Goal: Book appointment/travel/reservation

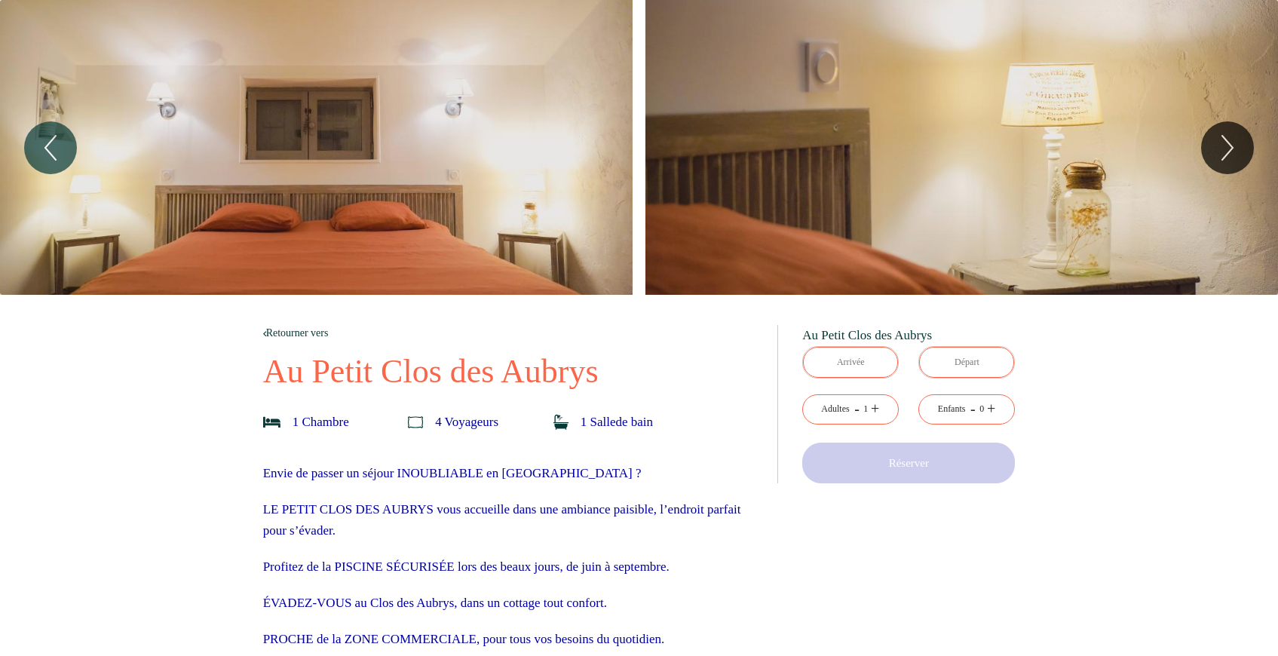
click at [878, 411] on link "+" at bounding box center [875, 408] width 8 height 23
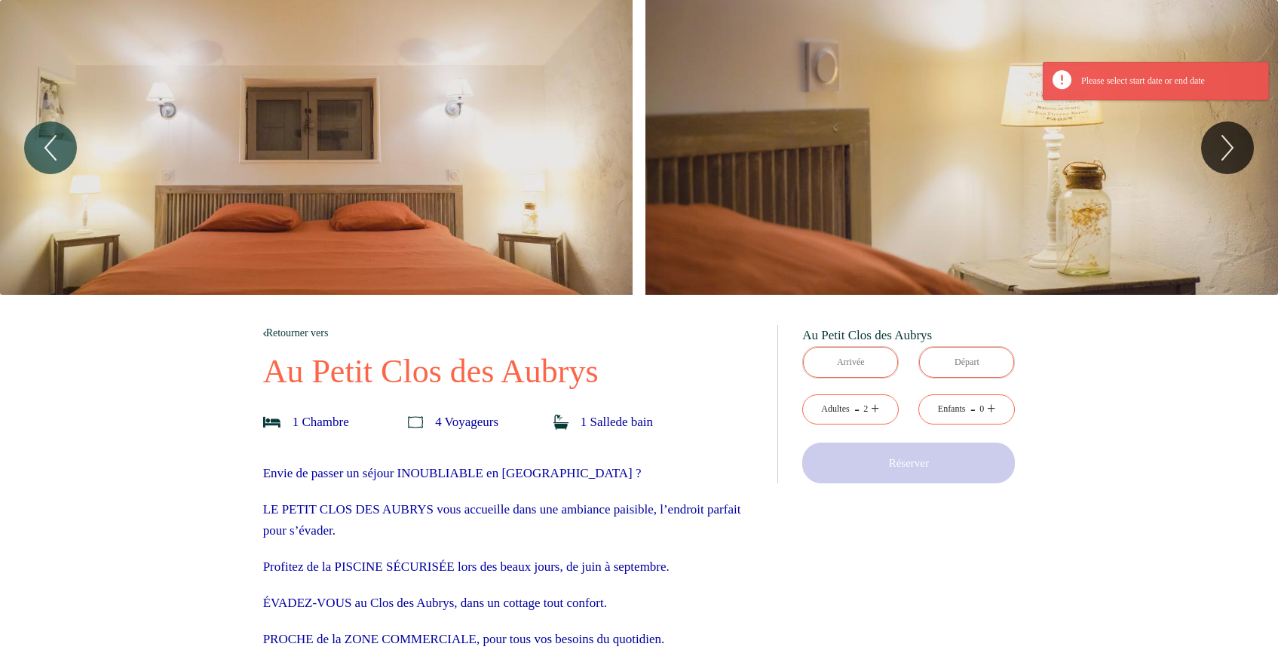
click at [956, 410] on div "Enfants" at bounding box center [952, 409] width 28 height 14
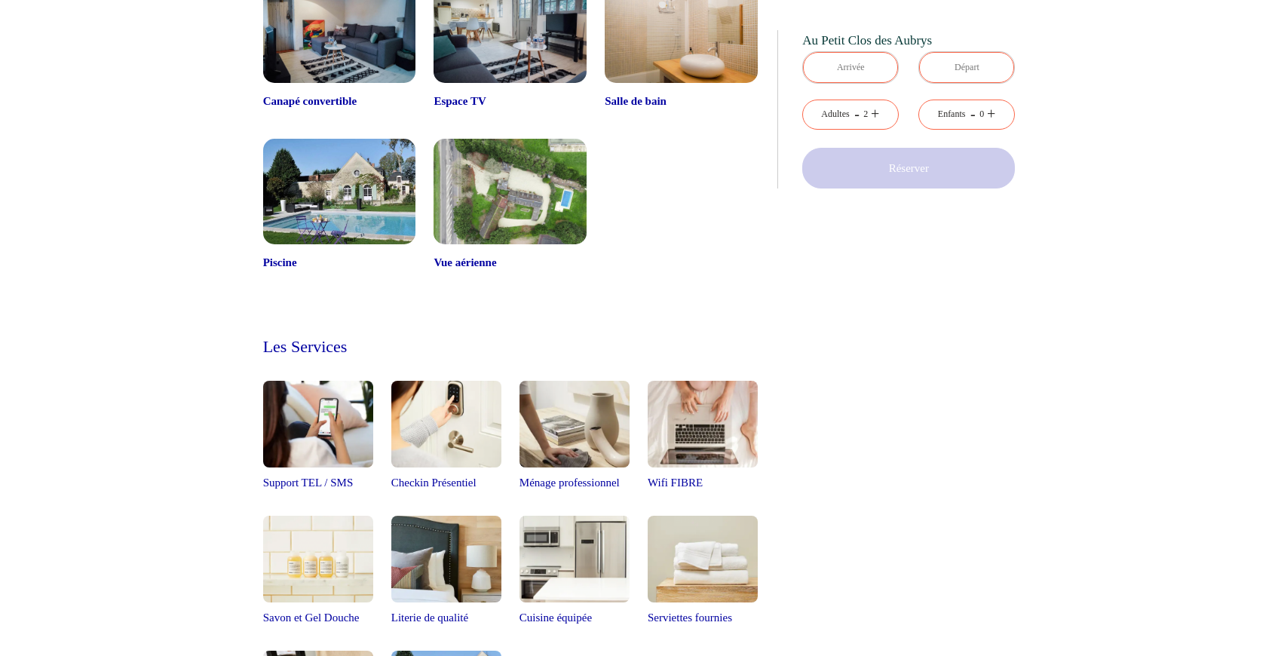
scroll to position [1427, 0]
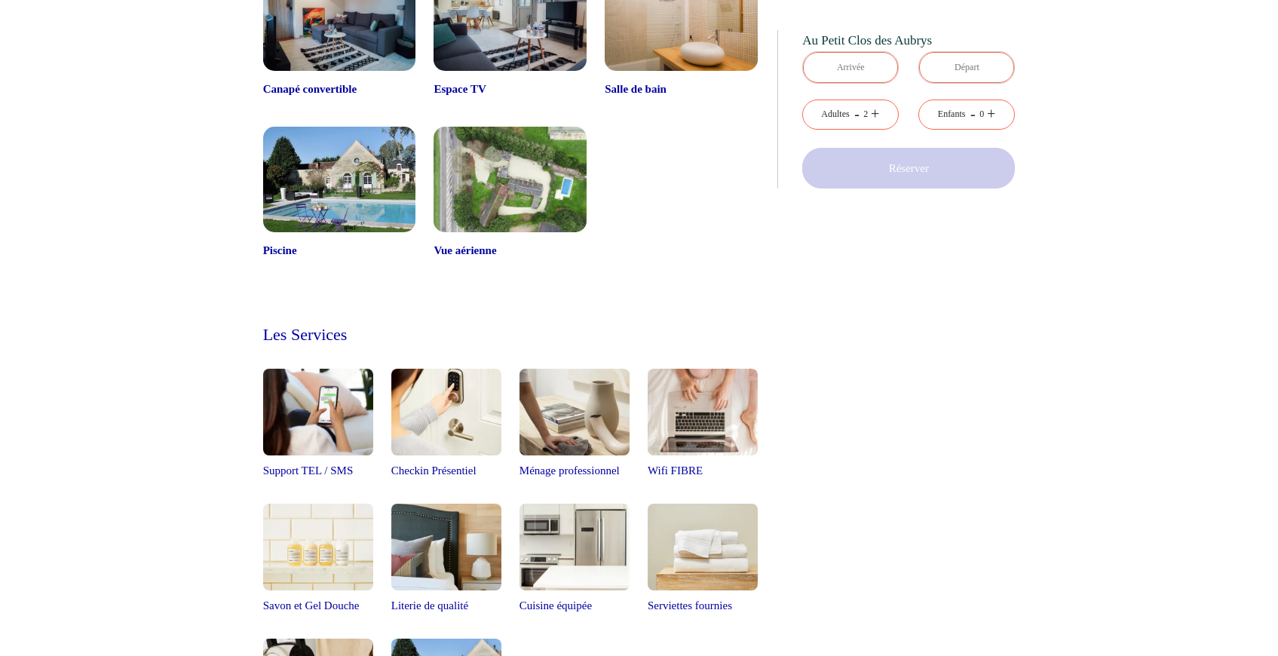
click at [995, 112] on link "+" at bounding box center [991, 114] width 8 height 23
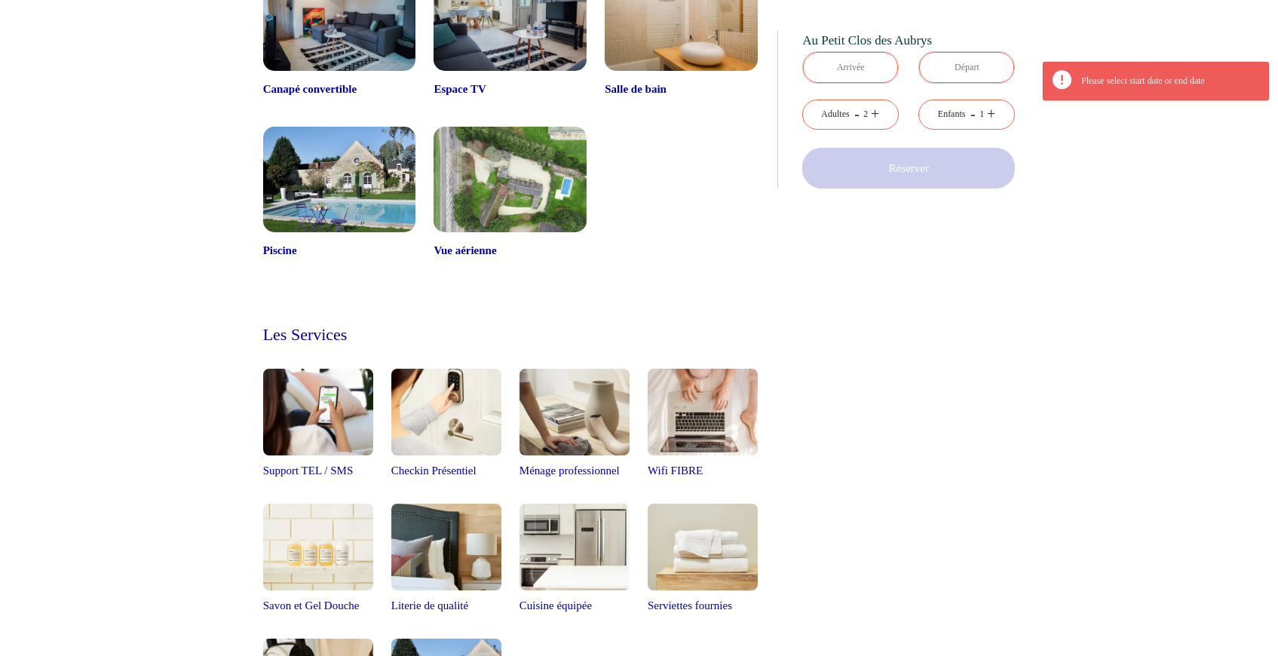
click at [845, 56] on input "text" at bounding box center [850, 67] width 95 height 31
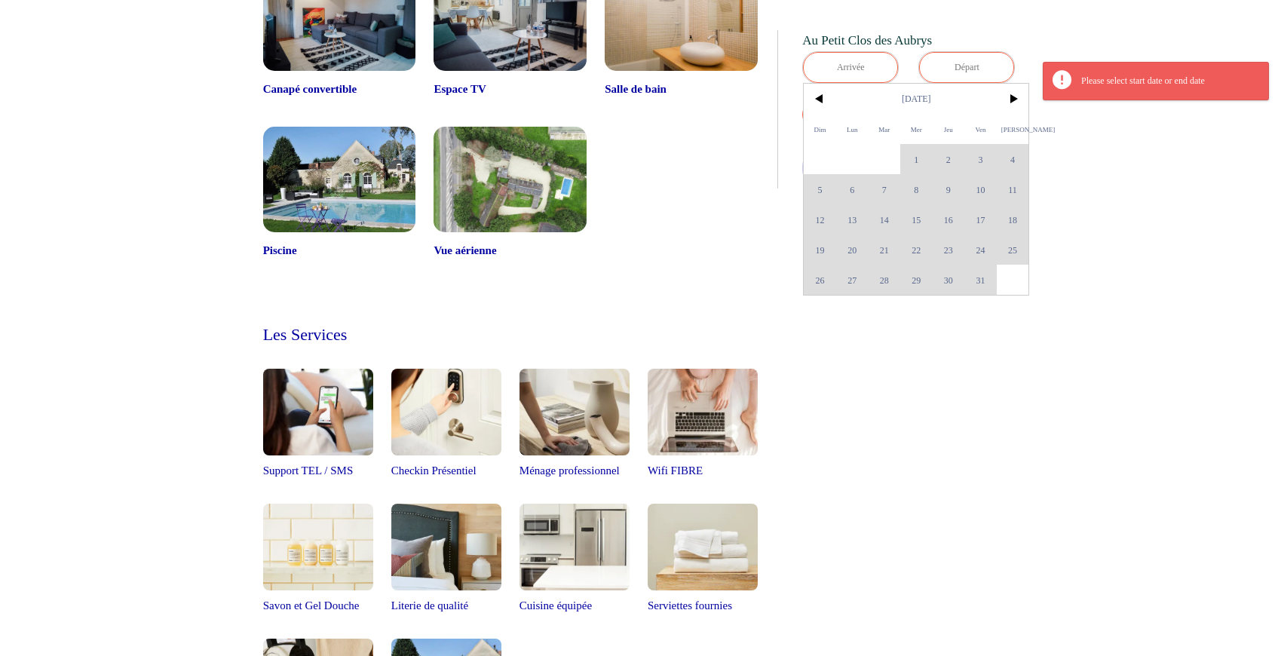
click at [822, 283] on div "Dim Lun Mar Mer Jeu Ven Sam 1 2 3 4 5 6 7 8 9 10 11 12 13 14 15 16 17 18 19 20 …" at bounding box center [916, 189] width 225 height 211
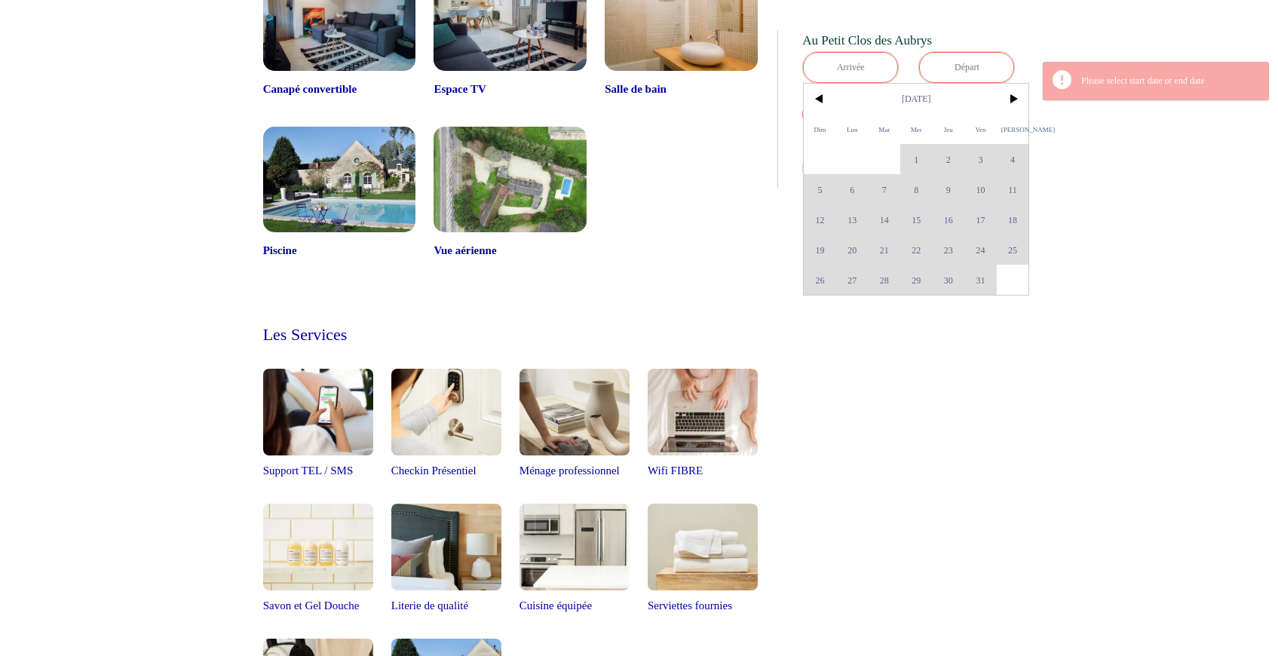
click at [823, 275] on div "Dim Lun Mar Mer Jeu Ven Sam 1 2 3 4 5 6 7 8 9 10 11 12 13 14 15 16 17 18 19 20 …" at bounding box center [916, 189] width 225 height 211
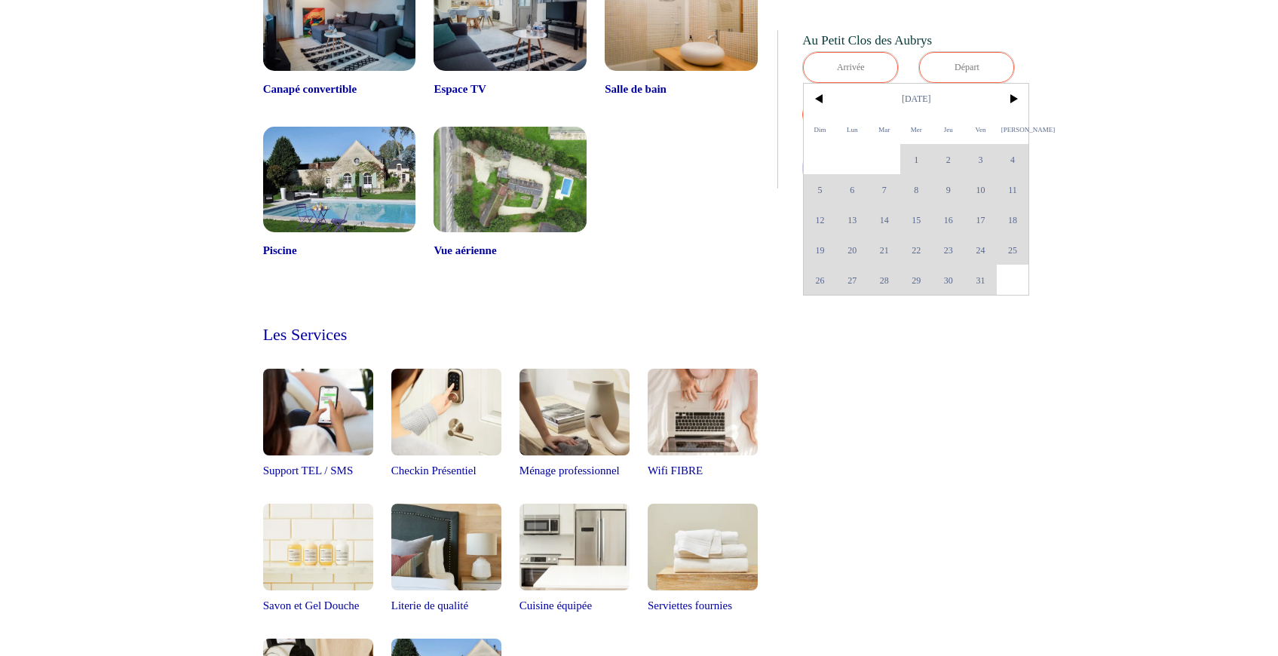
click at [824, 277] on div "Dim Lun Mar Mer Jeu Ven Sam 1 2 3 4 5 6 7 8 9 10 11 12 13 14 15 16 17 18 19 20 …" at bounding box center [916, 189] width 225 height 211
drag, startPoint x: 838, startPoint y: 277, endPoint x: 906, endPoint y: 277, distance: 67.9
click at [906, 277] on div "Dim Lun Mar Mer Jeu Ven Sam 1 2 3 4 5 6 7 8 9 10 11 12 13 14 15 16 17 18 19 20 …" at bounding box center [916, 189] width 225 height 211
click at [1013, 100] on span ">" at bounding box center [1013, 99] width 32 height 30
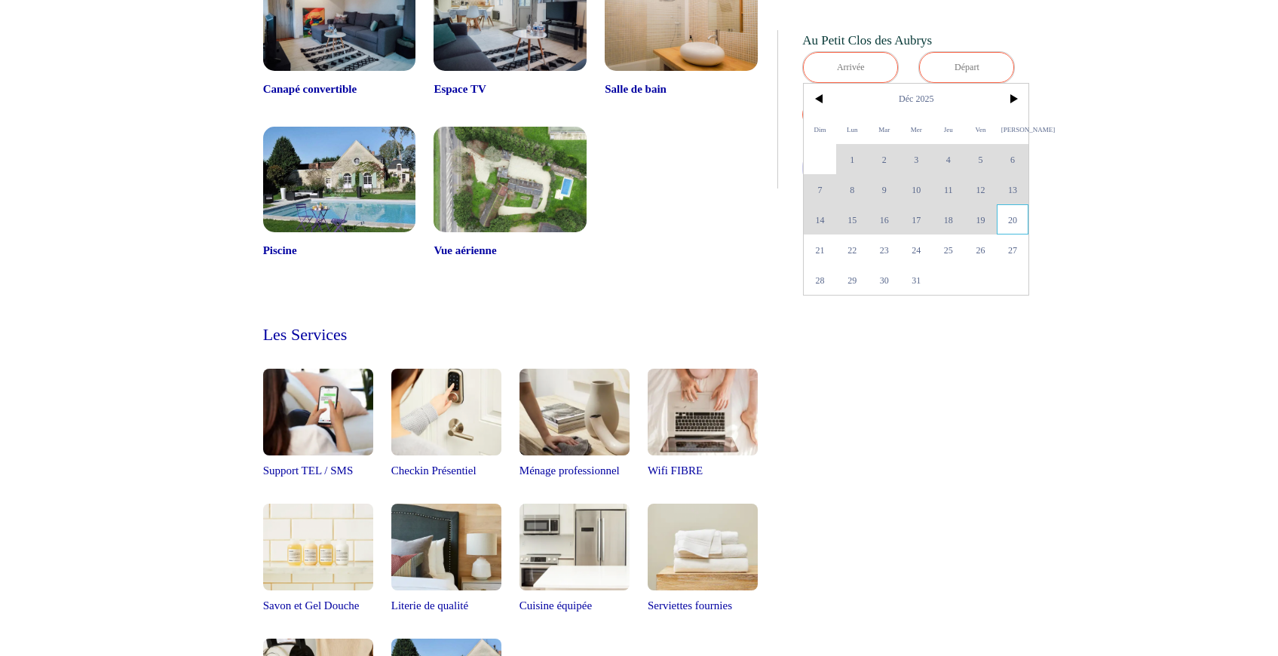
click at [1011, 219] on span "20" at bounding box center [1013, 219] width 32 height 30
type input "[DATE]"
type input "Dim 21 Déc 2025"
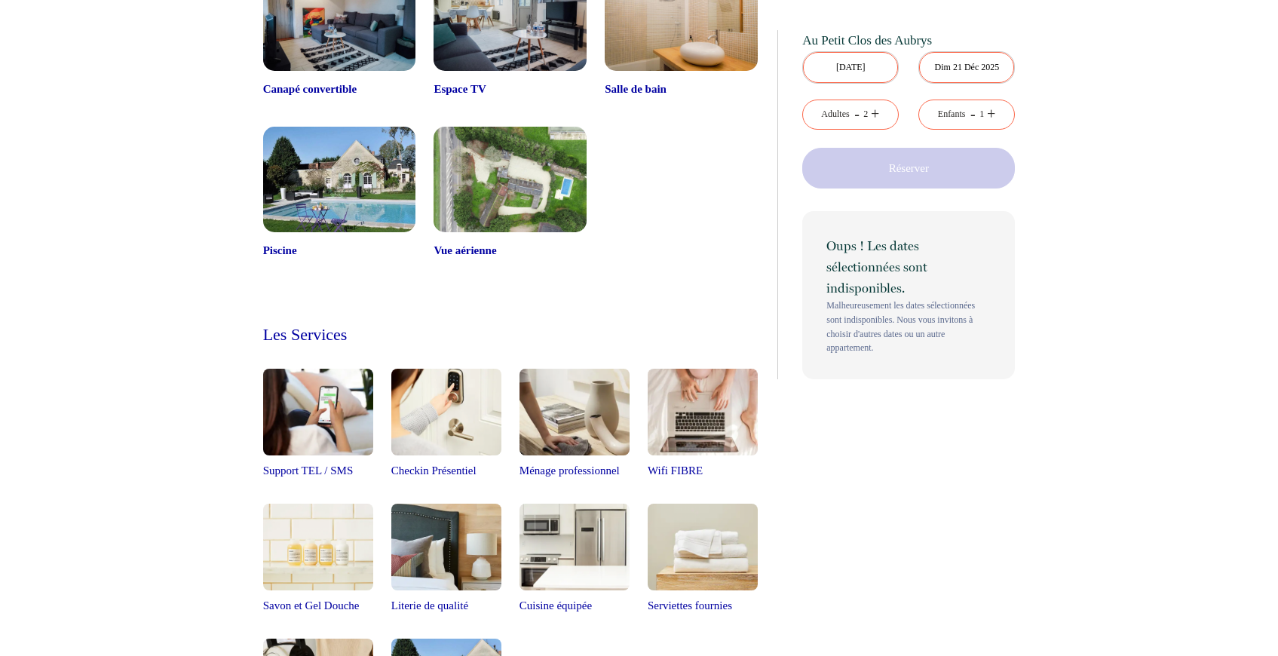
click at [817, 244] on div "Oups ! Les dates sélectionnées sont indisponibles. Malheureusement les dates sé…" at bounding box center [908, 295] width 213 height 168
click at [865, 66] on input "[DATE]" at bounding box center [850, 67] width 95 height 31
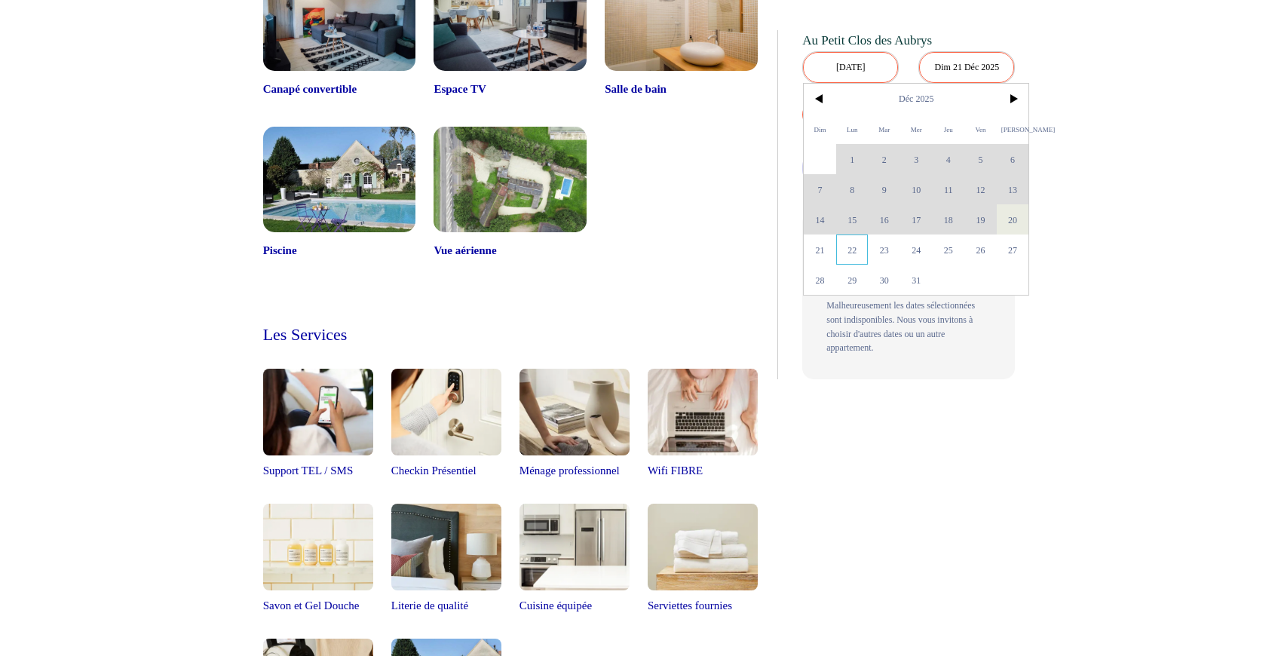
click at [863, 245] on span "22" at bounding box center [852, 249] width 32 height 30
type input "Lun 22 Déc 2025"
type input "[DATE]"
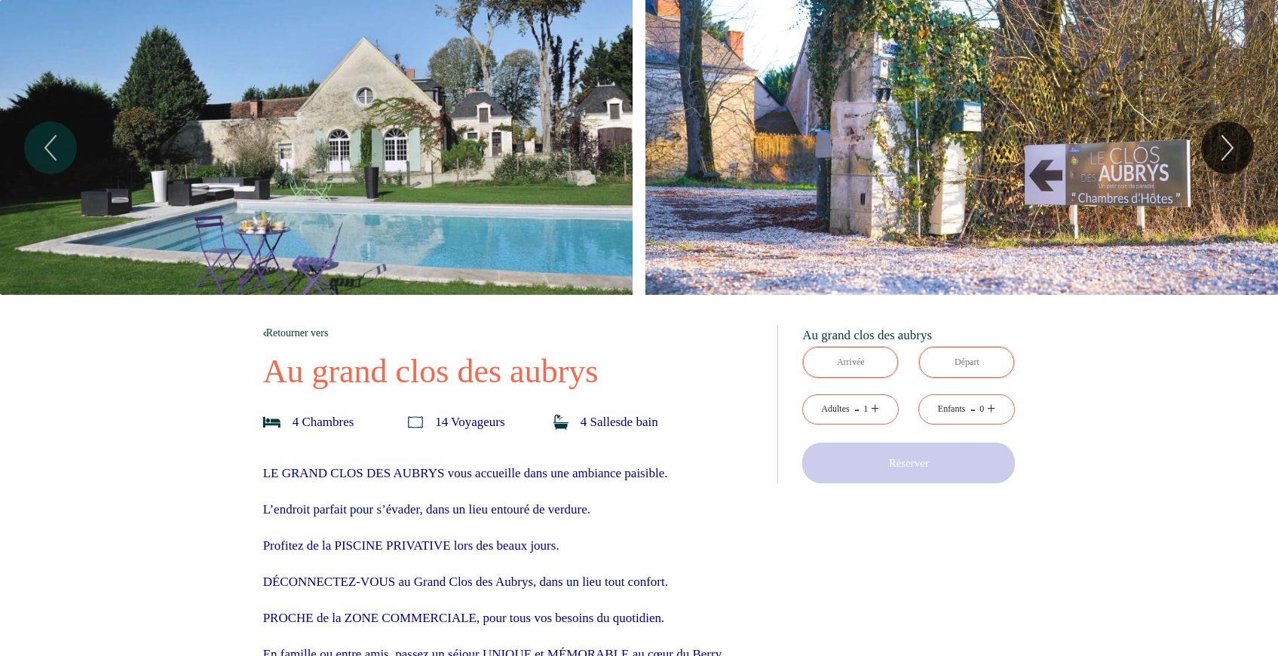
click at [875, 409] on link "+" at bounding box center [875, 408] width 8 height 23
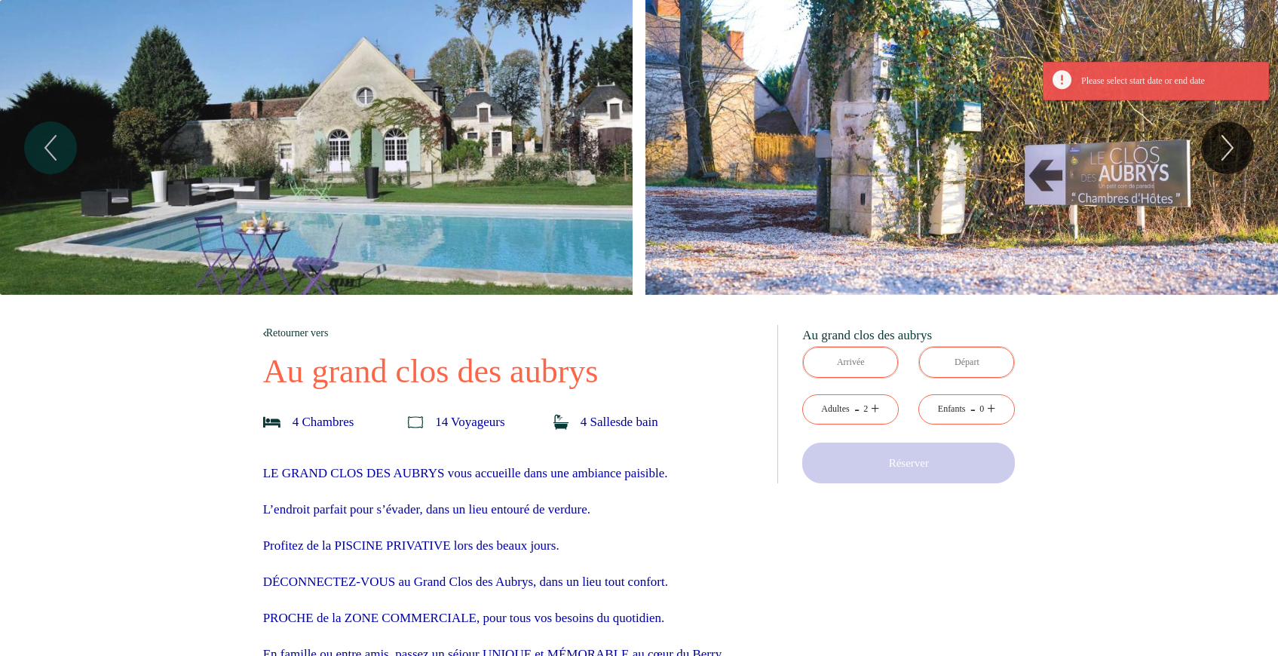
click at [990, 407] on link "+" at bounding box center [991, 408] width 8 height 23
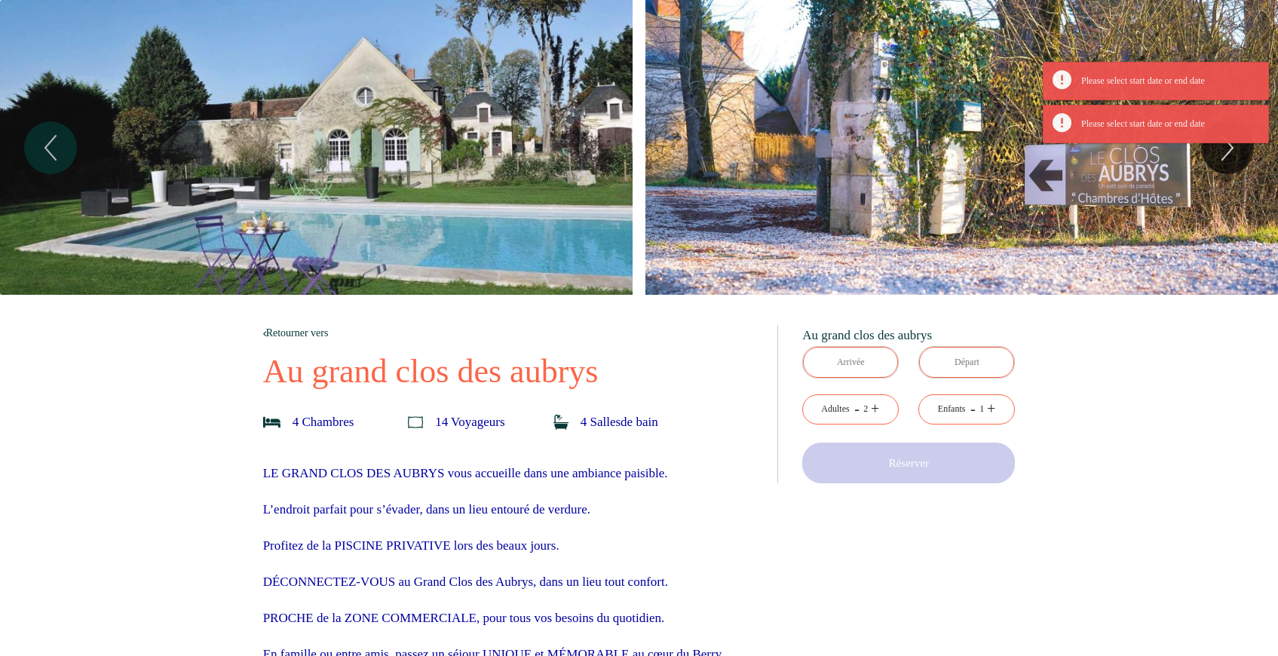
click at [869, 357] on input "text" at bounding box center [850, 362] width 95 height 31
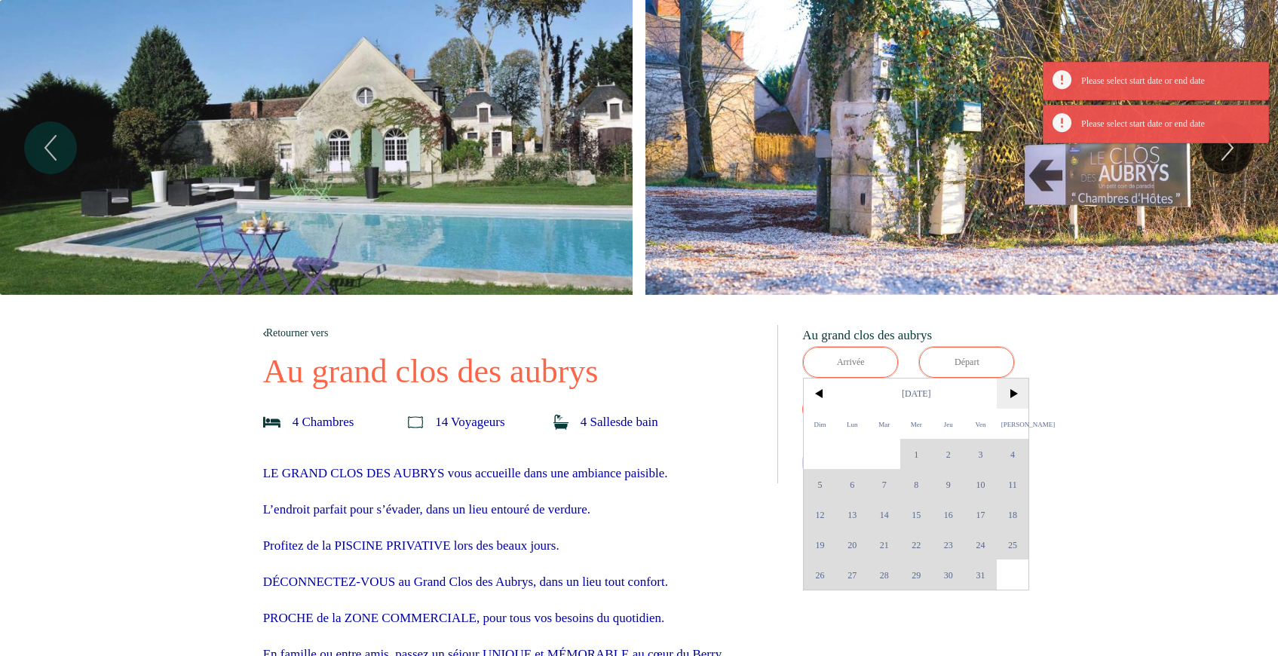
click at [1010, 401] on span ">" at bounding box center [1013, 393] width 32 height 30
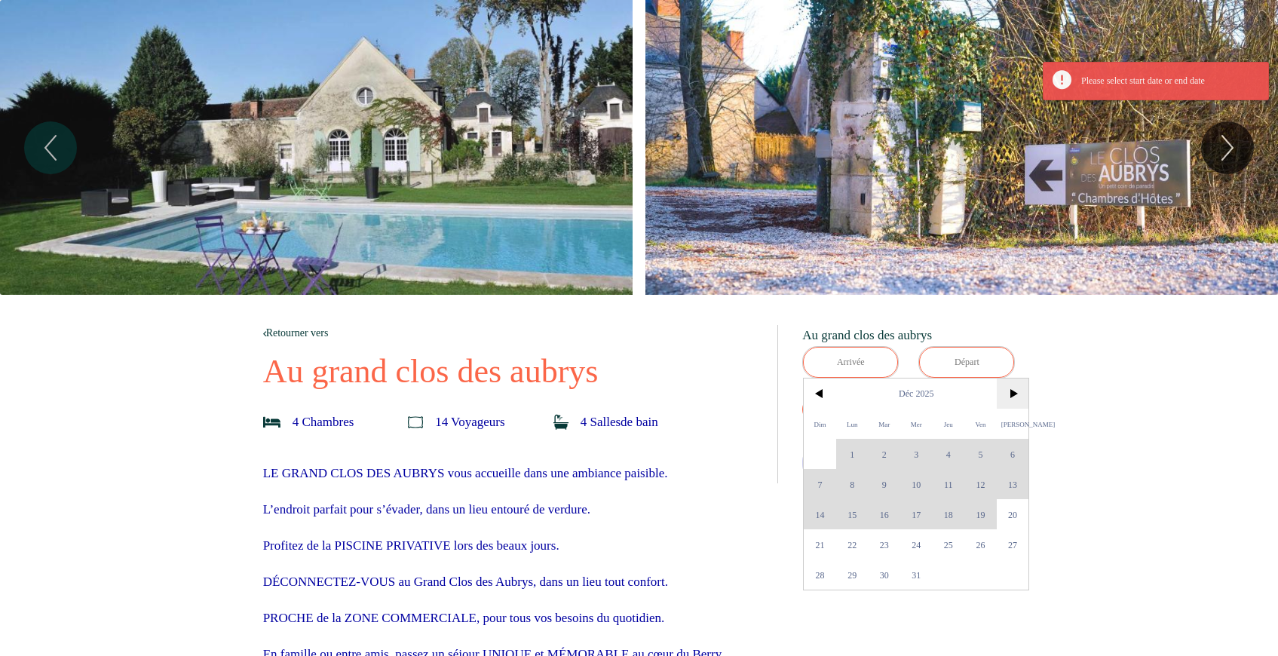
click at [1010, 401] on span ">" at bounding box center [1013, 393] width 32 height 30
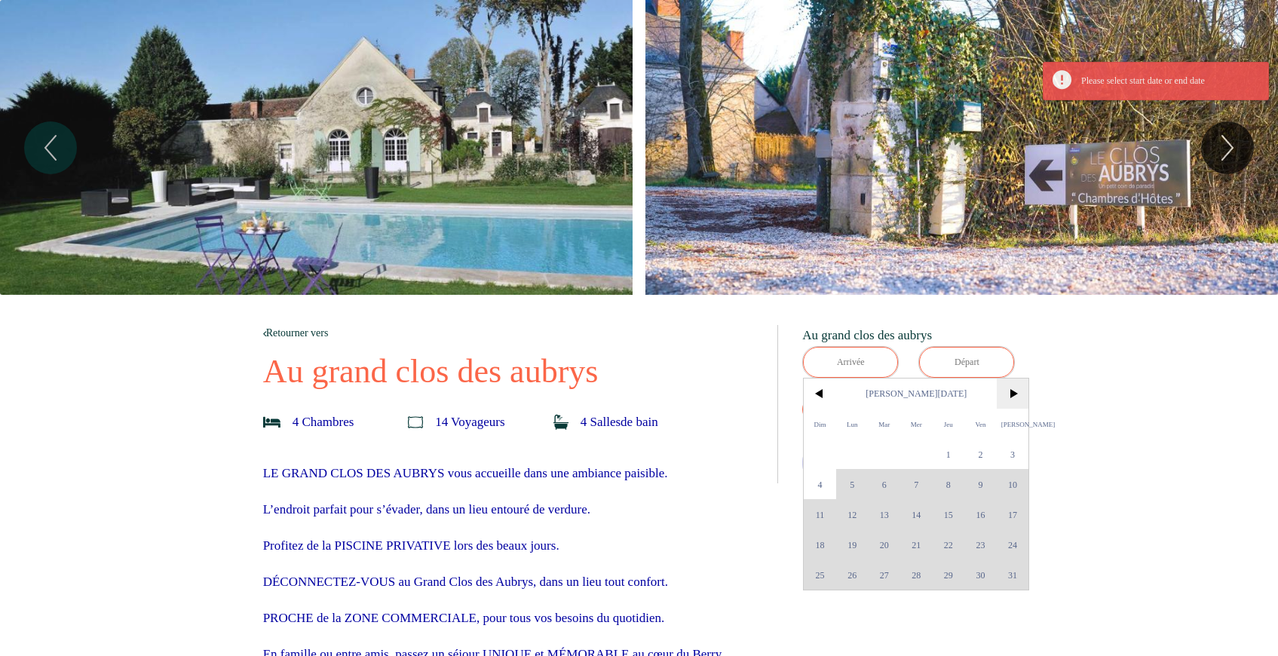
click at [1010, 402] on span ">" at bounding box center [1013, 393] width 32 height 30
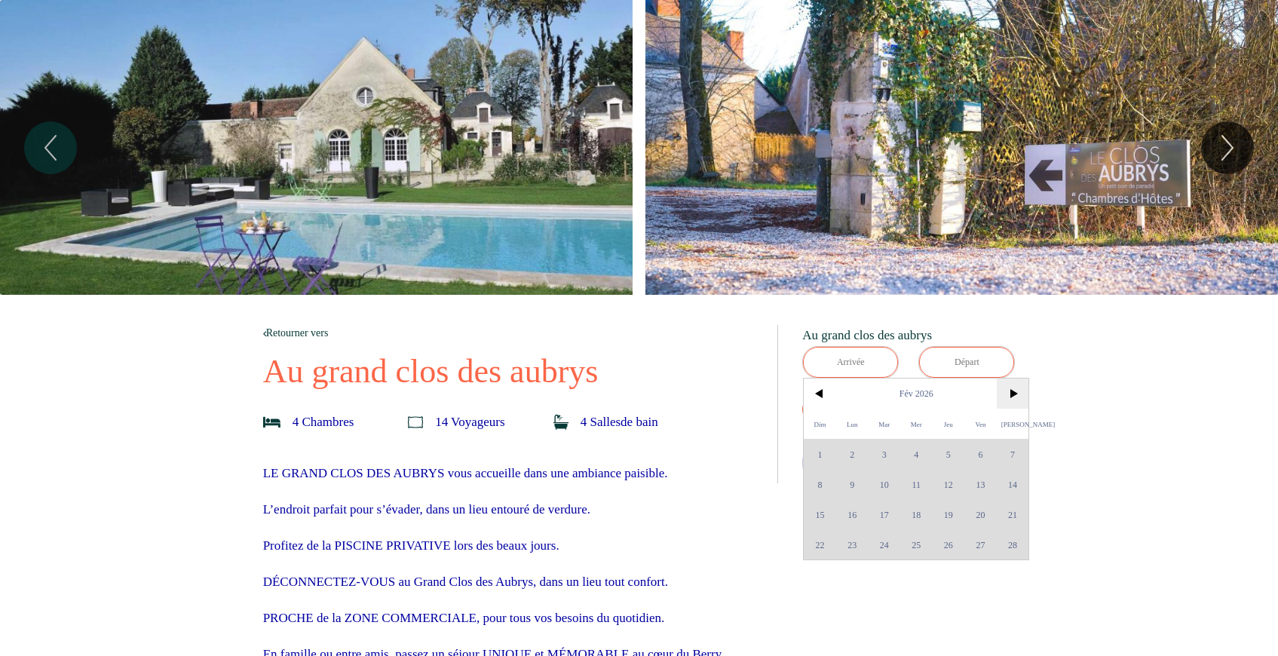
click at [1010, 402] on span ">" at bounding box center [1013, 393] width 32 height 30
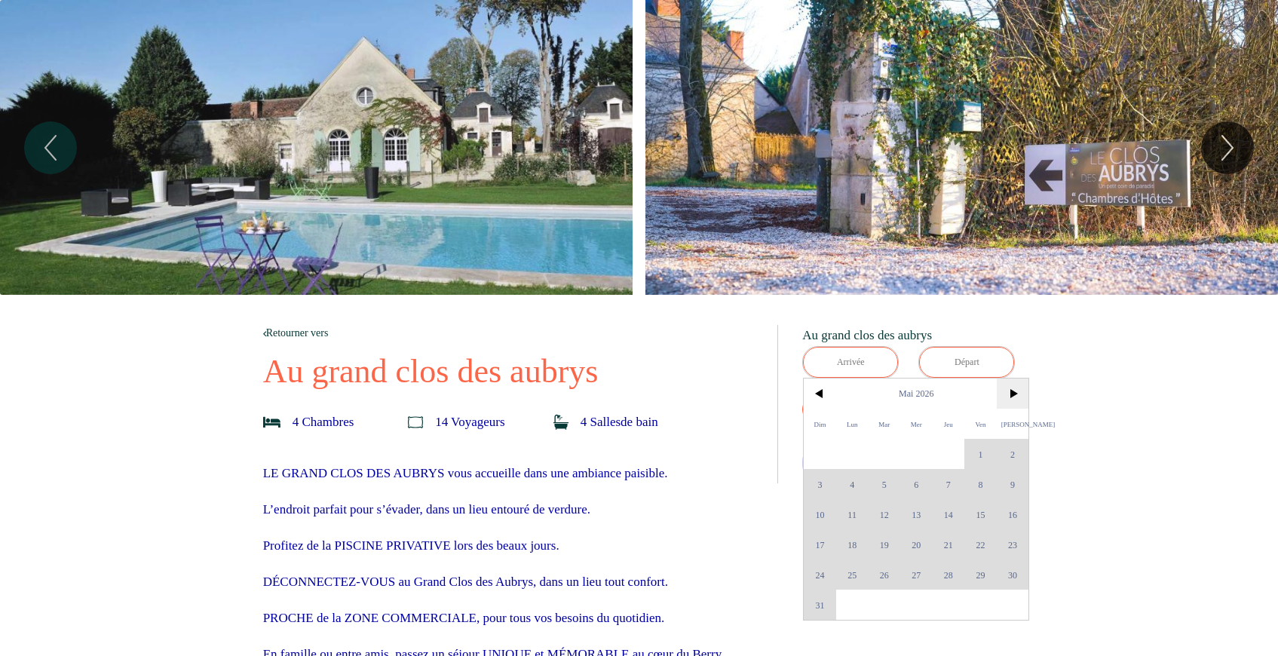
click at [1010, 402] on span ">" at bounding box center [1013, 393] width 32 height 30
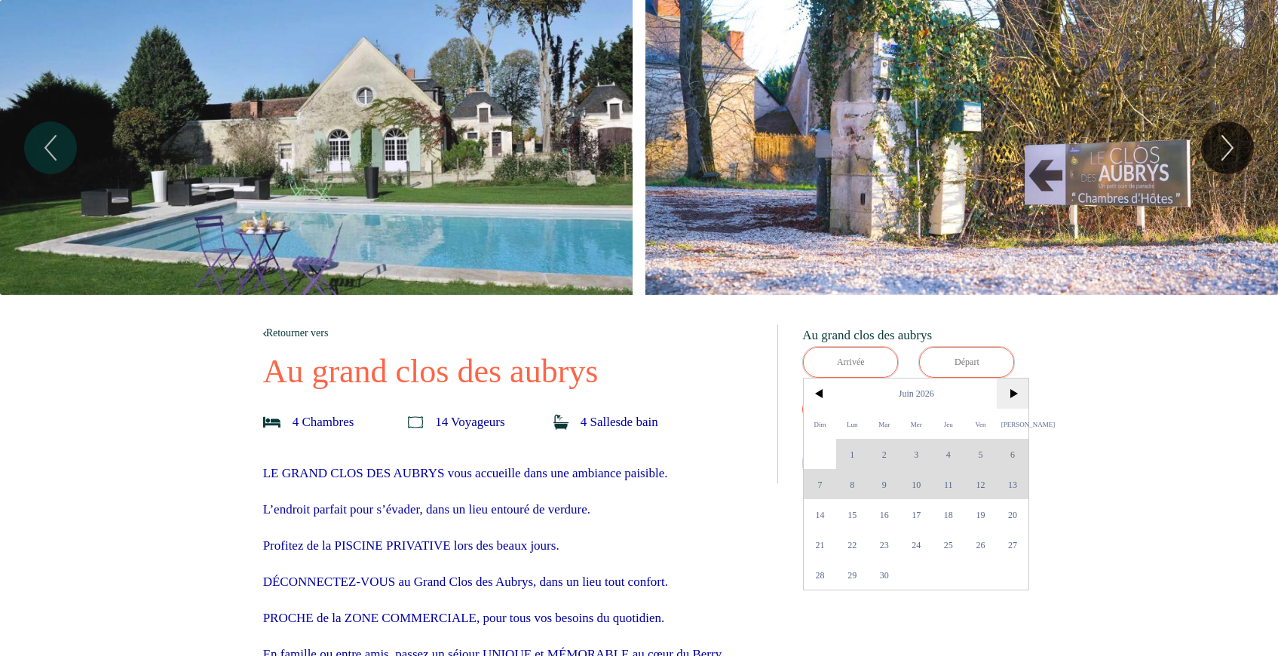
click at [1010, 402] on span ">" at bounding box center [1013, 393] width 32 height 30
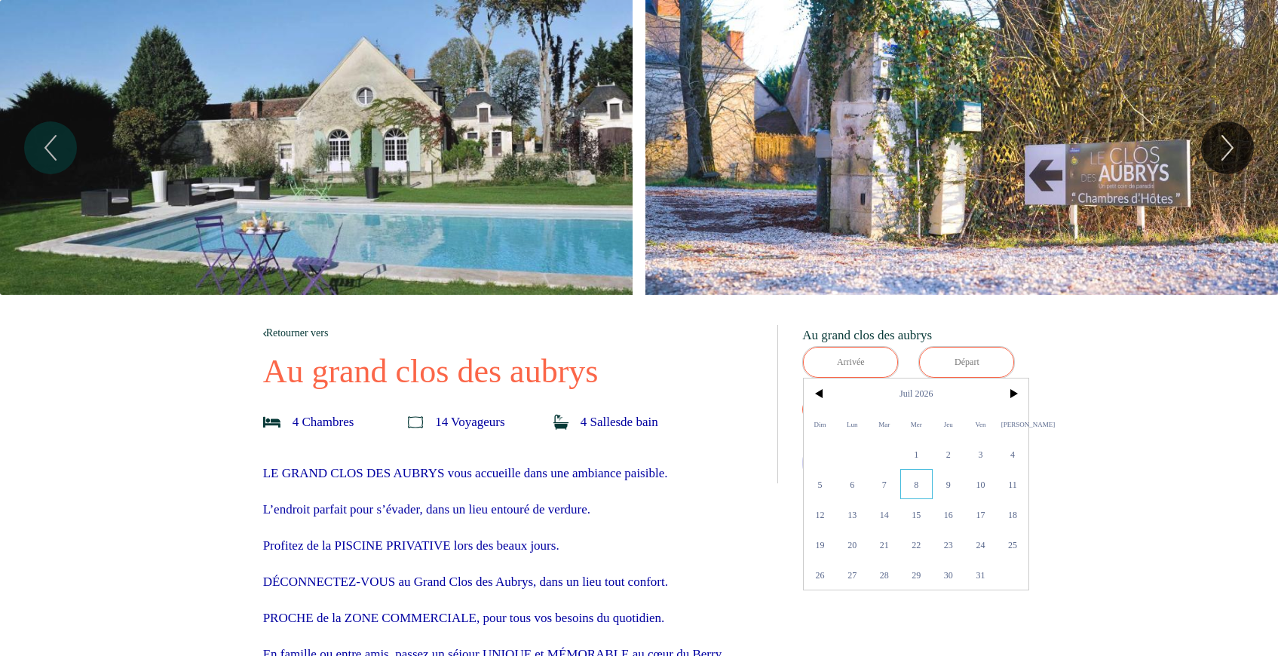
click at [924, 476] on span "8" at bounding box center [916, 484] width 32 height 30
type input "Mer 08 Juil 2026"
type input "Jeu 09 Juil 2026"
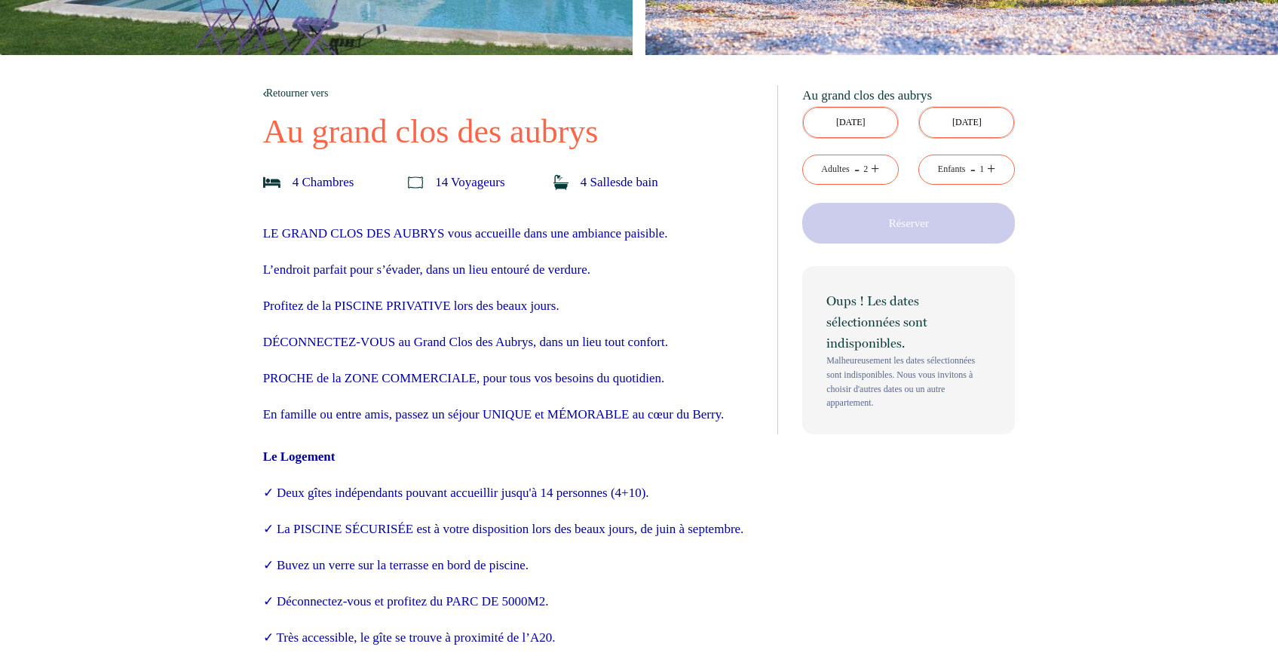
scroll to position [238, 0]
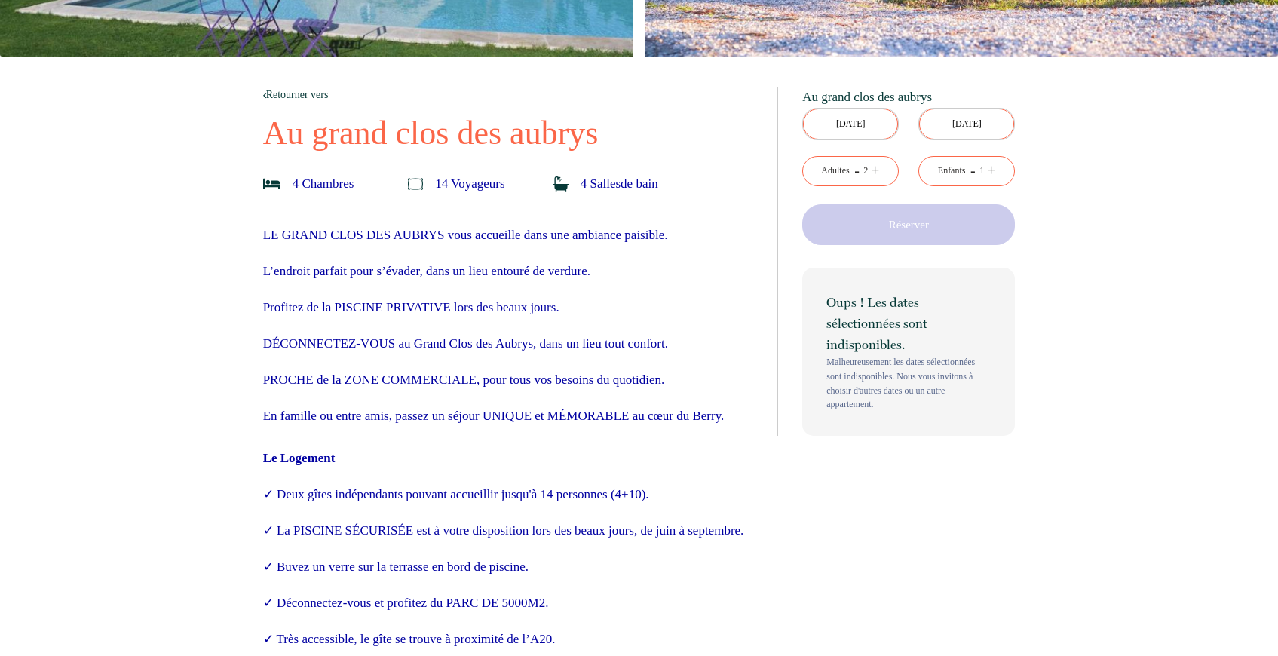
click at [870, 120] on input "Mer 08 Juil 2026" at bounding box center [850, 124] width 95 height 31
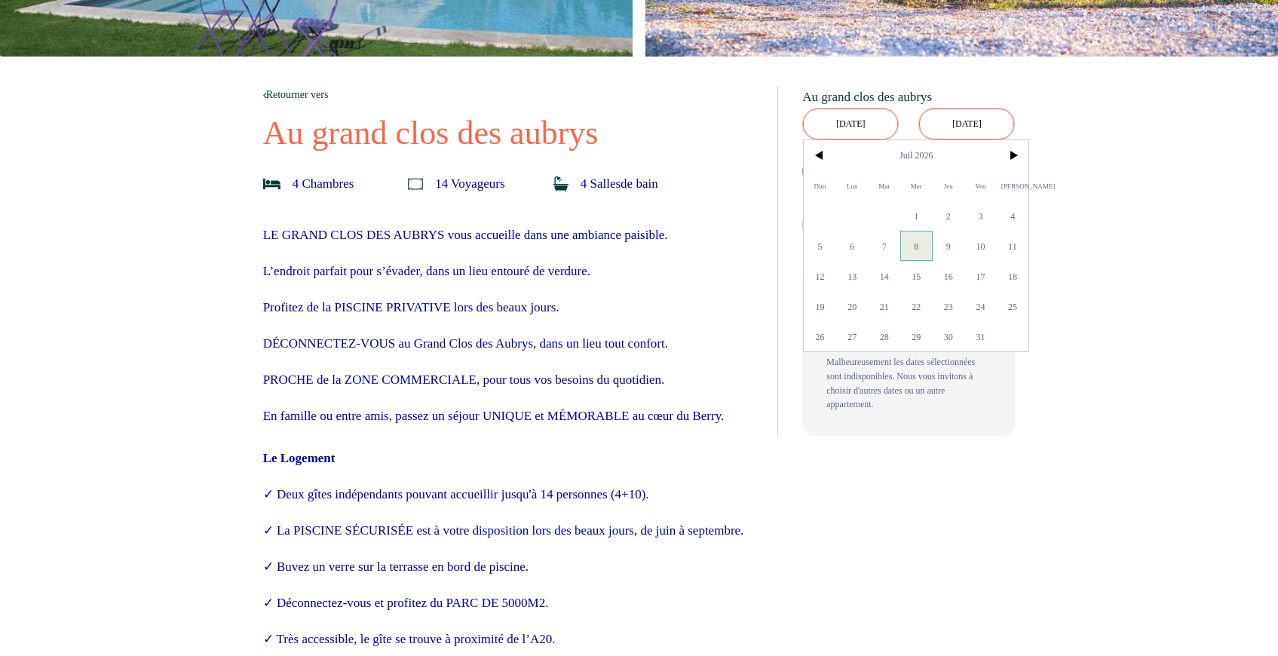
click at [915, 241] on span "8" at bounding box center [916, 246] width 32 height 30
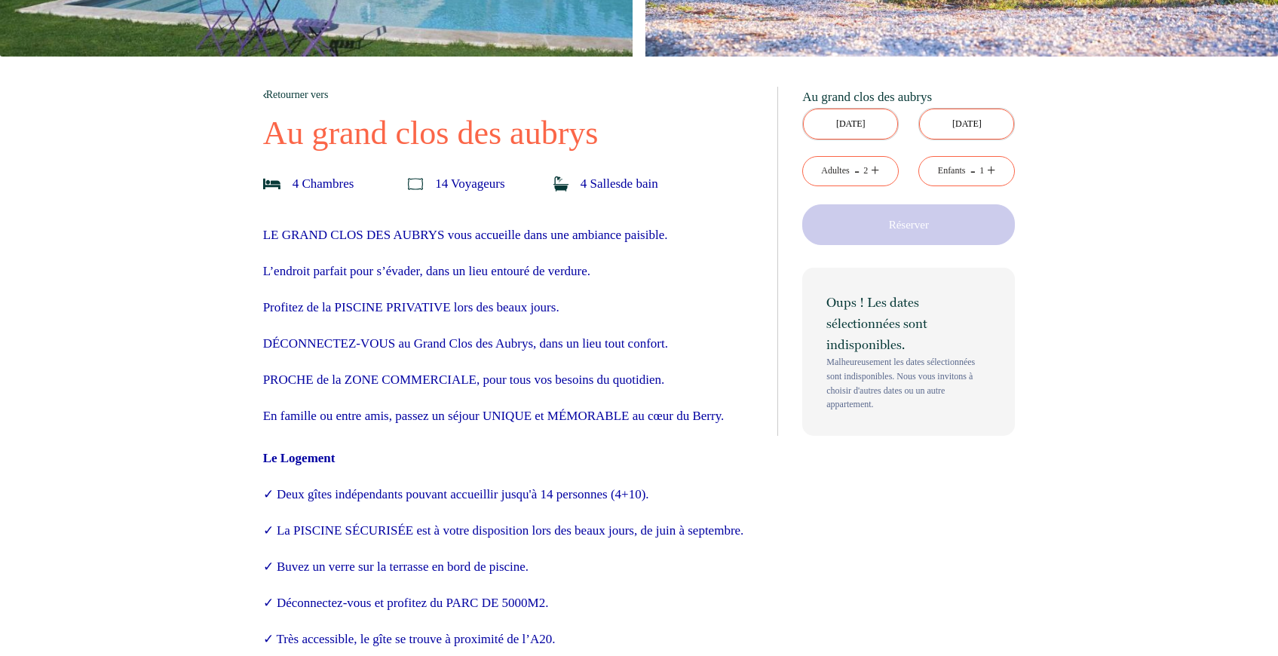
click at [826, 115] on input "Mer 08 Juil 2026" at bounding box center [850, 124] width 95 height 31
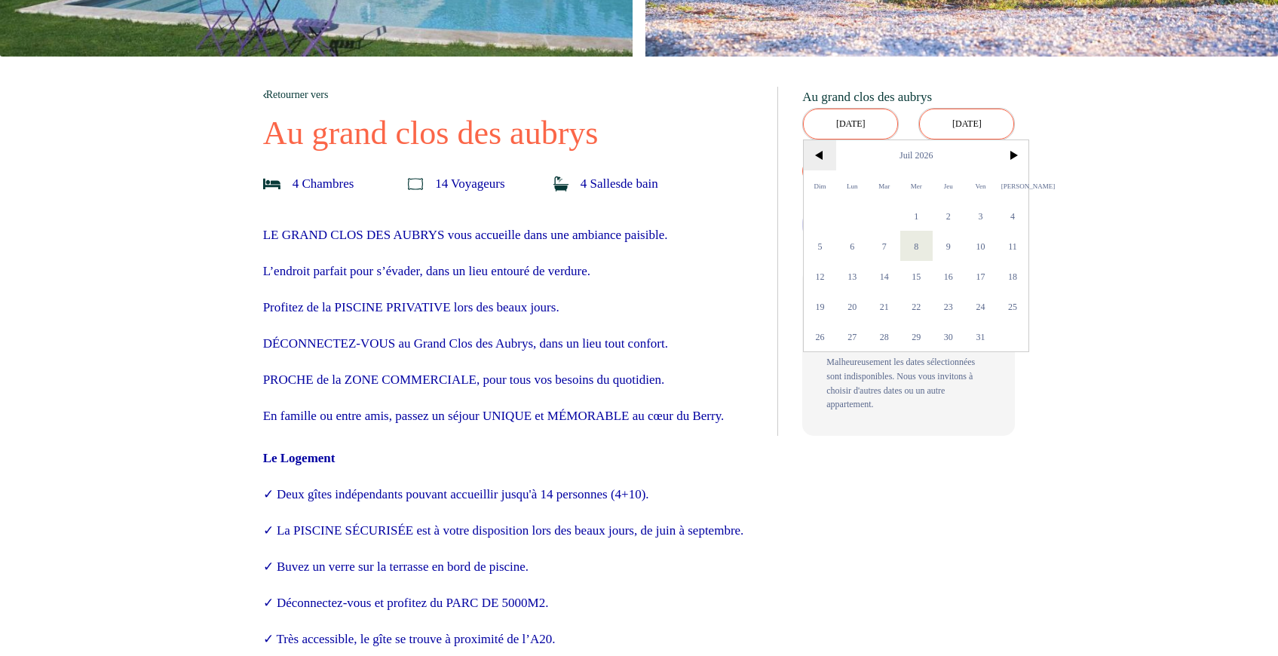
click at [820, 157] on span "<" at bounding box center [820, 155] width 32 height 30
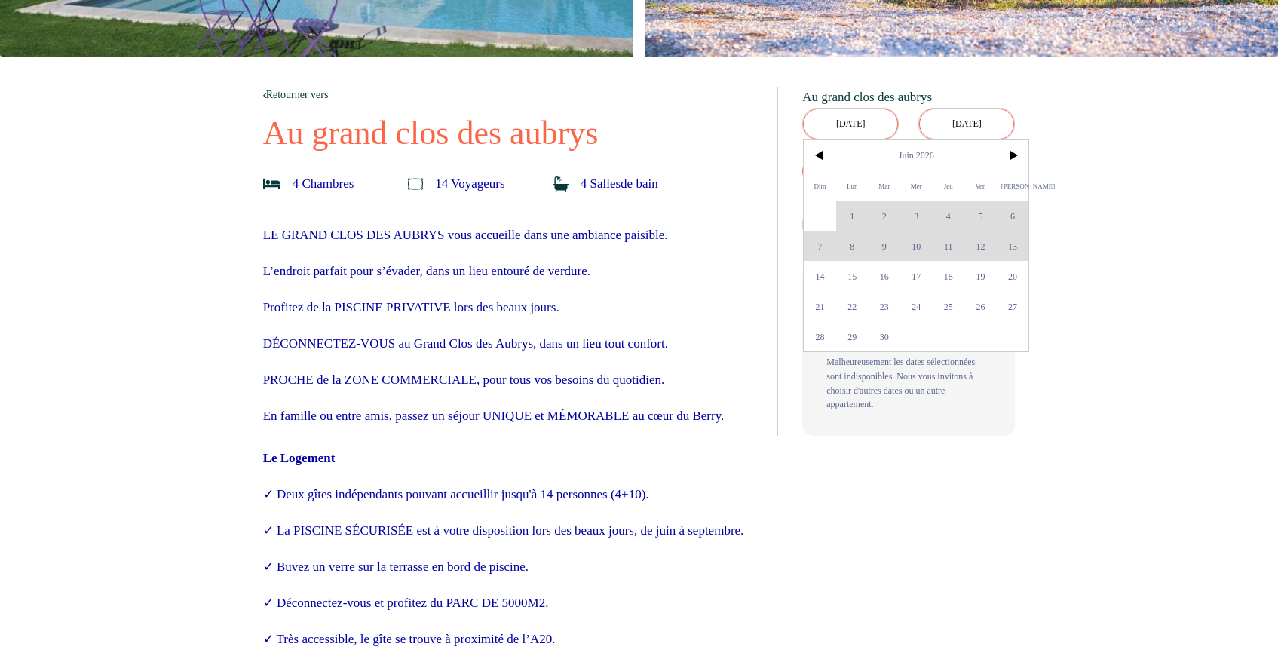
click at [848, 232] on div "Dim Lun Mar Mer Jeu Ven Sam 1 2 3 4 5 6 7 8 9 10 11 12 13 14 15 16 17 18 19 20 …" at bounding box center [916, 245] width 225 height 211
click at [857, 243] on div "Dim Lun Mar Mer Jeu Ven Sam 1 2 3 4 5 6 7 8 9 10 11 12 13 14 15 16 17 18 19 20 …" at bounding box center [916, 245] width 225 height 211
click at [1009, 159] on span ">" at bounding box center [1013, 155] width 32 height 30
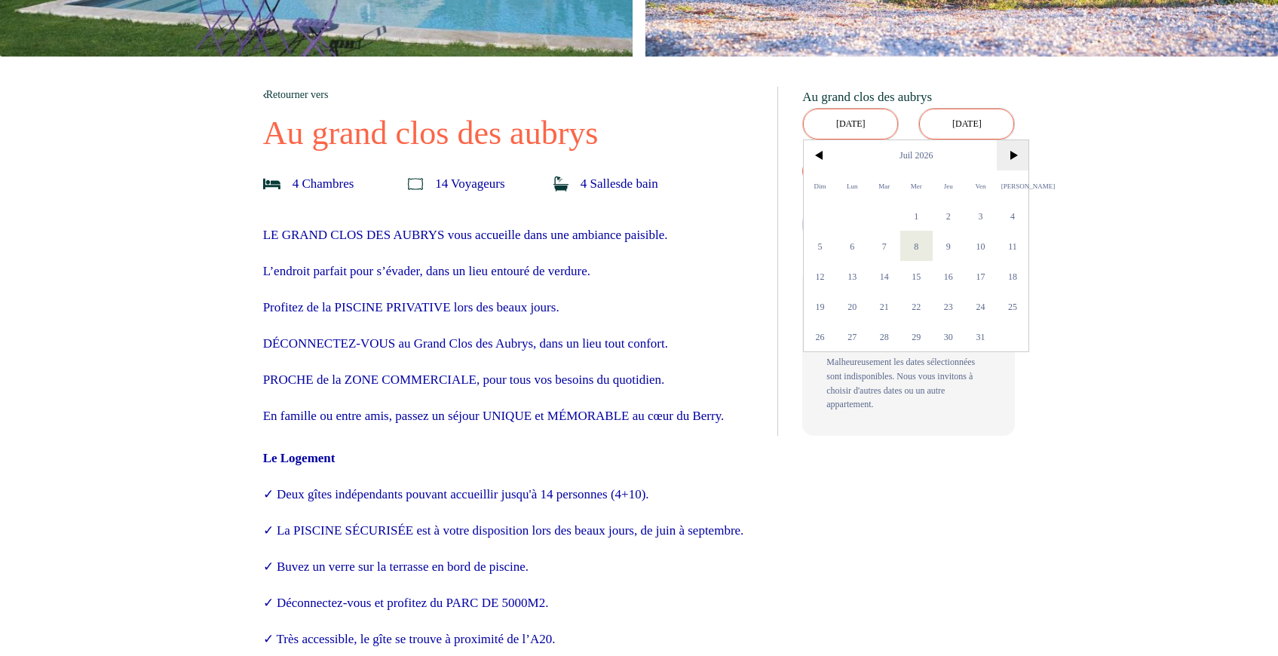
click at [1009, 159] on span ">" at bounding box center [1013, 155] width 32 height 30
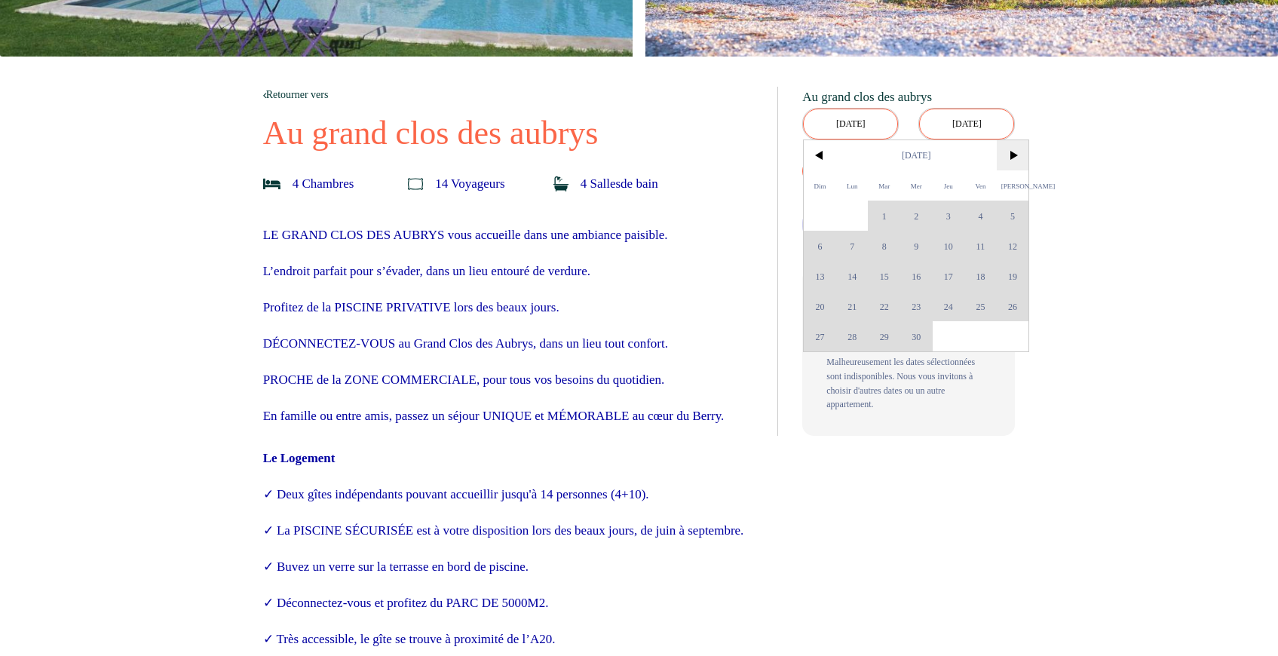
click at [1009, 159] on span ">" at bounding box center [1013, 155] width 32 height 30
